Goal: Use online tool/utility: Utilize a website feature to perform a specific function

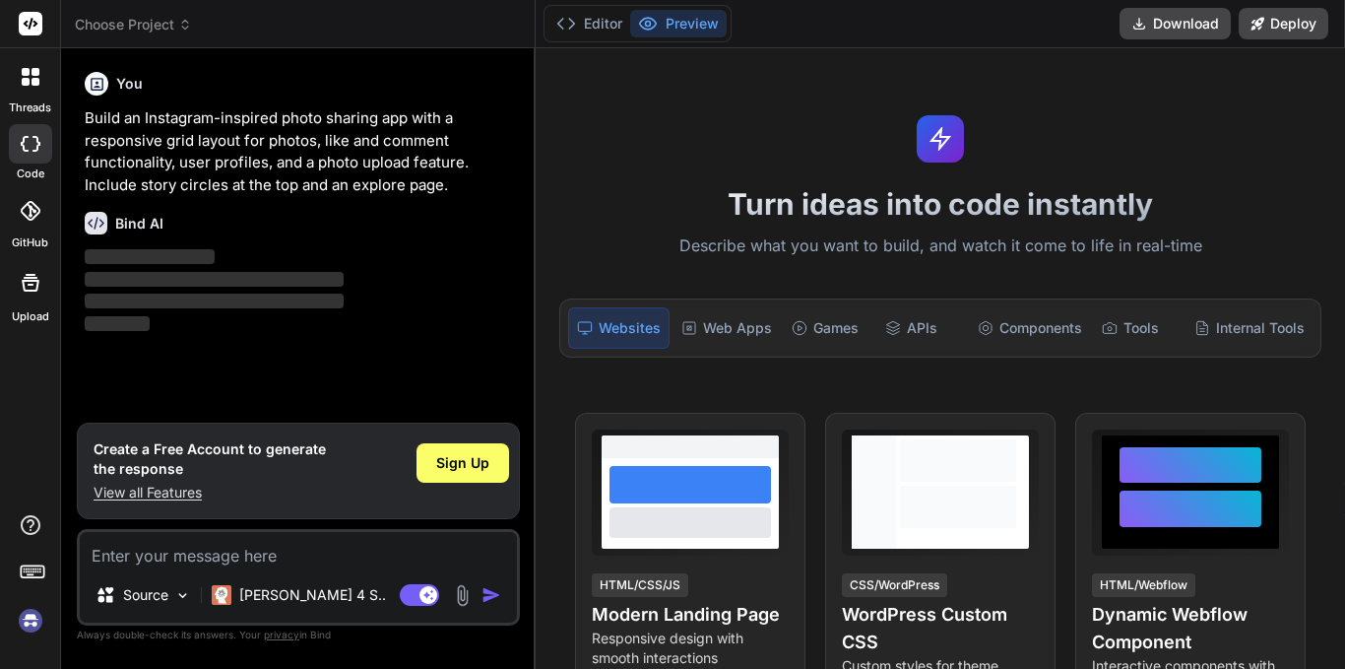
type textarea "x"
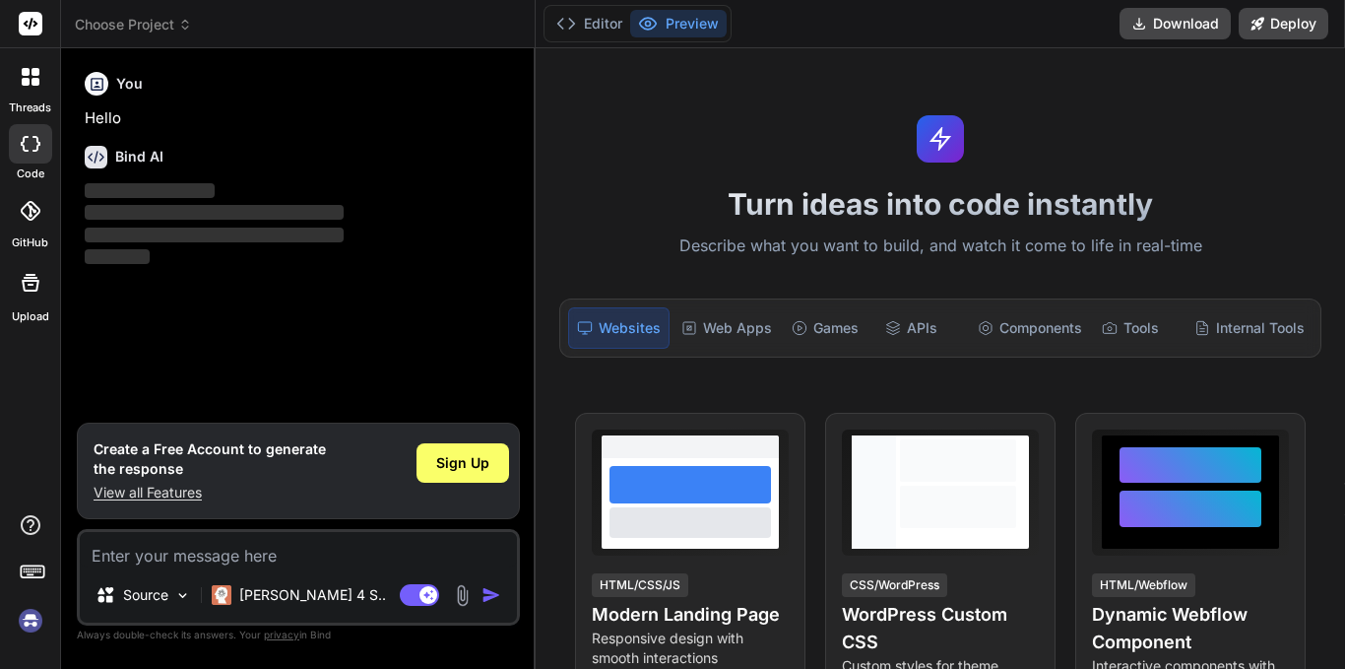
type textarea "x"
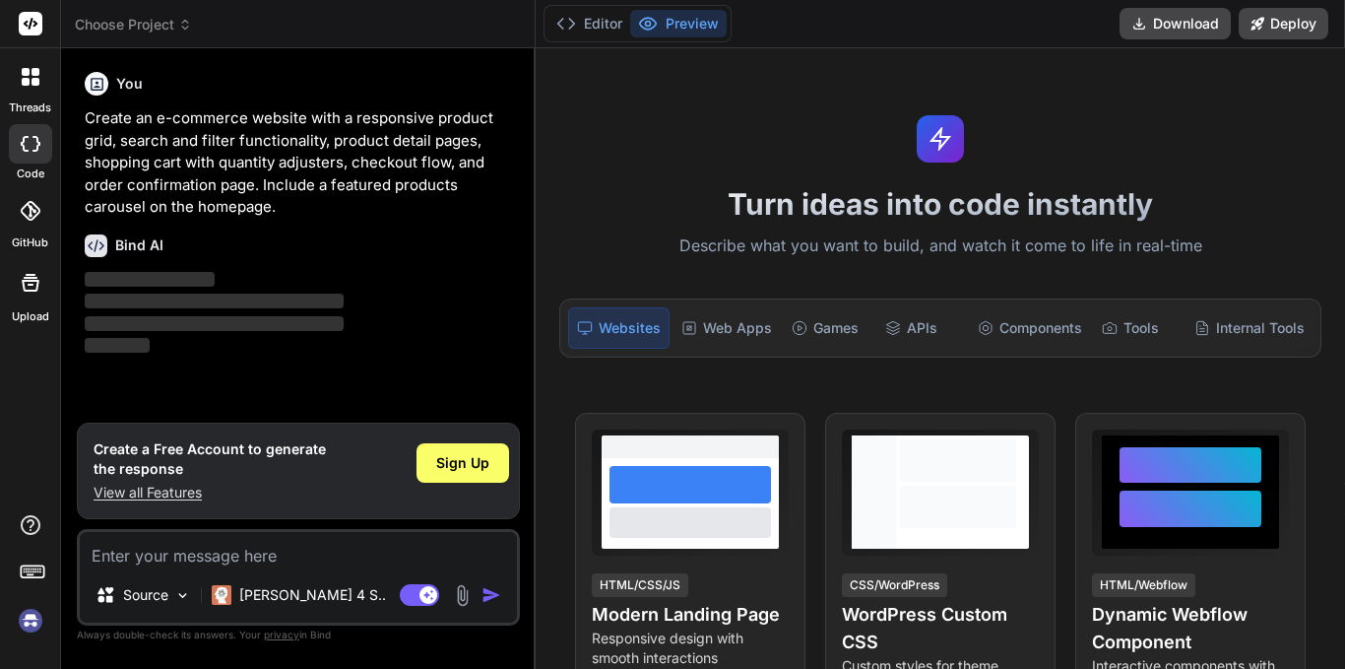
type textarea "x"
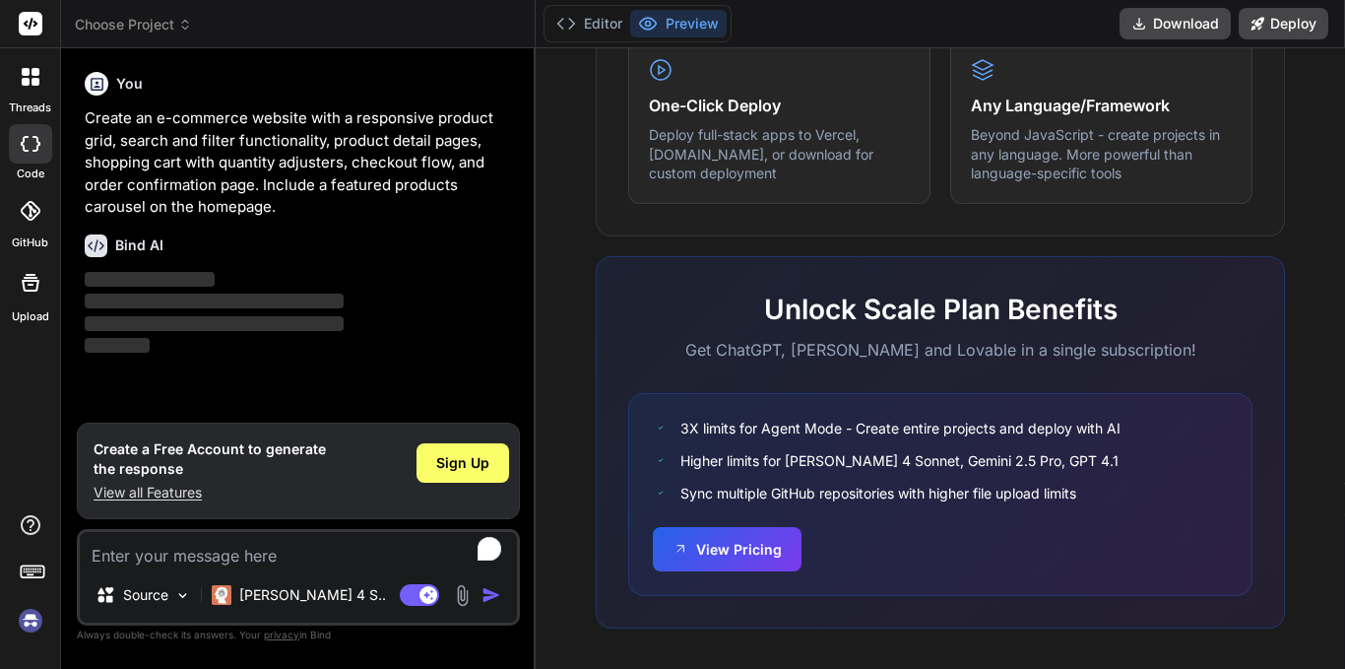
scroll to position [1257, 0]
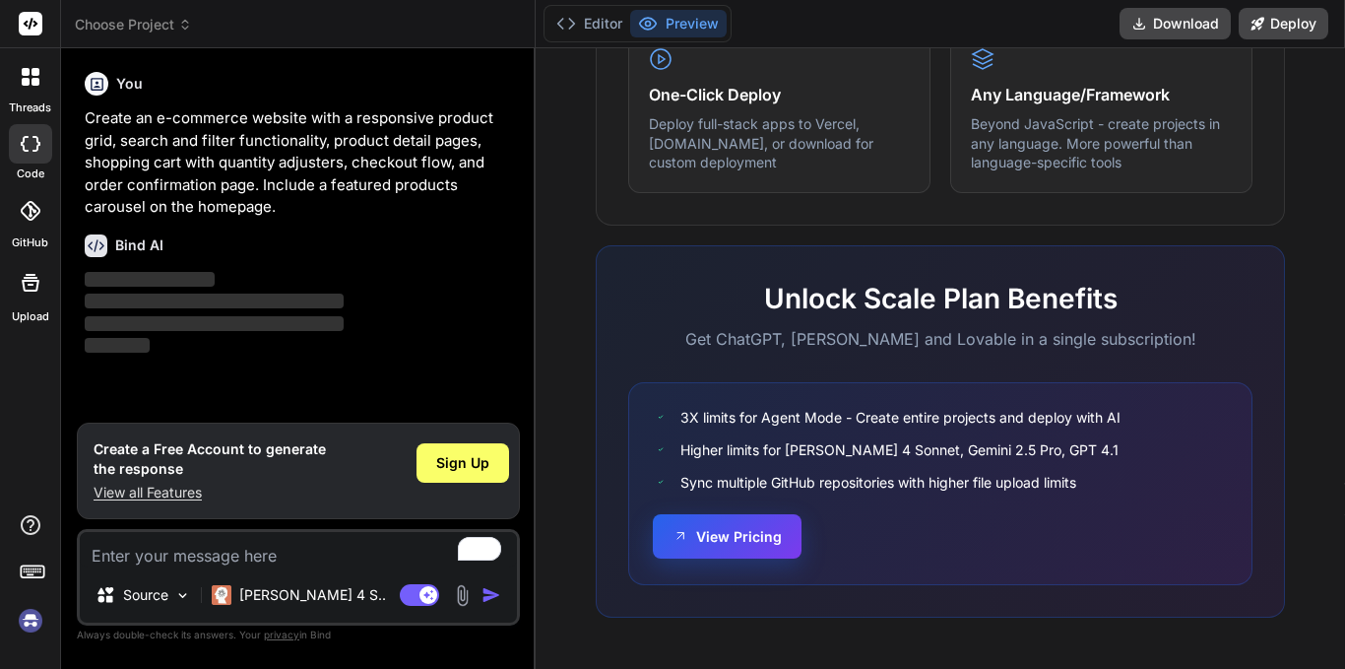
drag, startPoint x: 734, startPoint y: 542, endPoint x: 716, endPoint y: 543, distance: 17.8
click at [716, 543] on button "View Pricing" at bounding box center [727, 536] width 149 height 44
click at [467, 464] on span "Sign Up" at bounding box center [462, 463] width 53 height 20
